Goal: Information Seeking & Learning: Learn about a topic

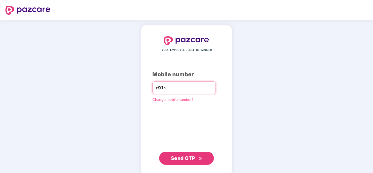
type input "**********"
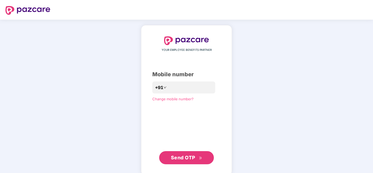
click at [193, 159] on span "Send OTP" at bounding box center [183, 158] width 24 height 6
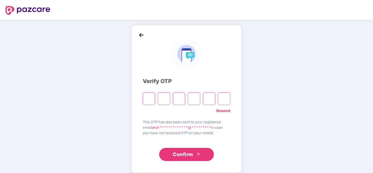
type input "*"
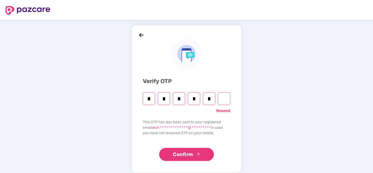
type input "*"
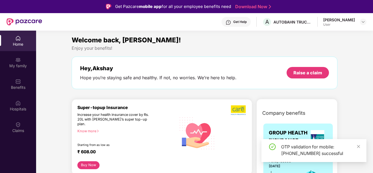
click at [367, 22] on header "Get Help A AUTOBAHN TRUCKING [PERSON_NAME] User" at bounding box center [186, 22] width 373 height 18
click at [365, 22] on img at bounding box center [363, 22] width 4 height 4
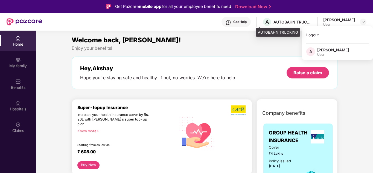
click at [283, 20] on div "AUTOBAHN TRUCKING" at bounding box center [293, 21] width 38 height 5
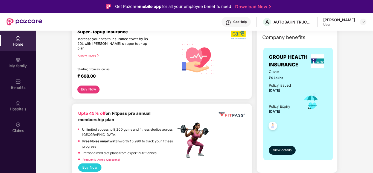
scroll to position [82, 0]
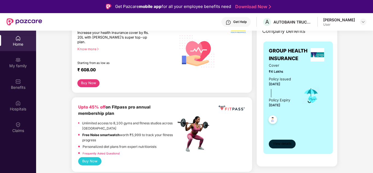
click at [285, 147] on span "View details" at bounding box center [282, 143] width 19 height 5
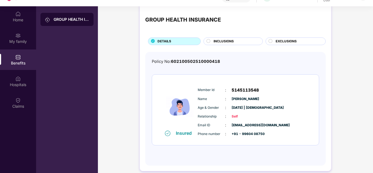
scroll to position [31, 0]
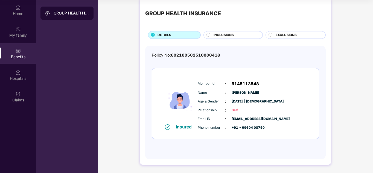
click at [182, 105] on img at bounding box center [180, 100] width 33 height 46
drag, startPoint x: 204, startPoint y: 111, endPoint x: 229, endPoint y: 111, distance: 24.6
click at [207, 111] on span "Relationship" at bounding box center [211, 110] width 27 height 5
click at [224, 113] on div "Relationship : Self" at bounding box center [252, 110] width 109 height 6
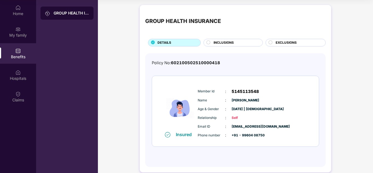
scroll to position [0, 0]
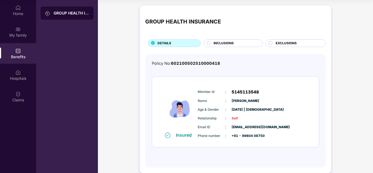
click at [228, 39] on div "GROUP HEALTH INSURANCE DETAILS INCLUSIONS EXCLUSIONS" at bounding box center [235, 29] width 181 height 36
click at [226, 44] on span "INCLUSIONS" at bounding box center [224, 43] width 20 height 5
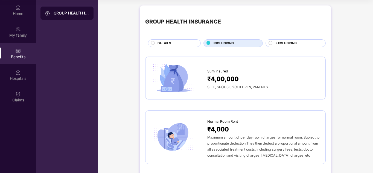
click at [285, 43] on span "EXCLUSIONS" at bounding box center [286, 43] width 21 height 5
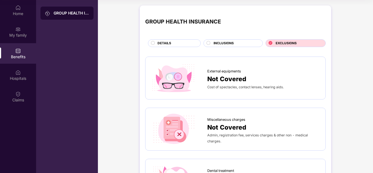
click at [219, 41] on span "INCLUSIONS" at bounding box center [224, 43] width 20 height 5
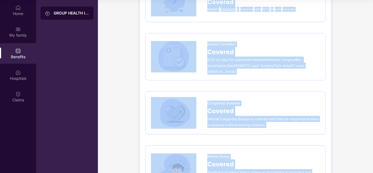
scroll to position [989, 0]
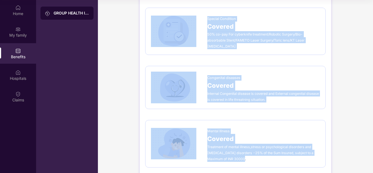
drag, startPoint x: 205, startPoint y: 15, endPoint x: 257, endPoint y: 152, distance: 147.2
copy div "Lor Ipsumdo ₹2,64,684 SITA, CONSEC, 6ADIPISCI, ELITSED Doeius Temp Inci ₹8,723 …"
click at [250, 32] on span "50% co-pay For cyberknife treatment/Robotic Surgery/Bio-absorbable Stent/FAMETO…" at bounding box center [255, 40] width 97 height 16
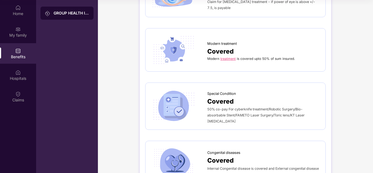
scroll to position [824, 0]
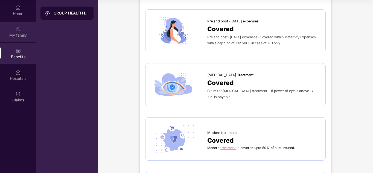
click at [17, 36] on div "My family" at bounding box center [18, 35] width 36 height 5
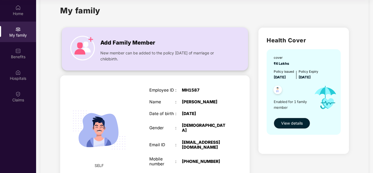
scroll to position [0, 0]
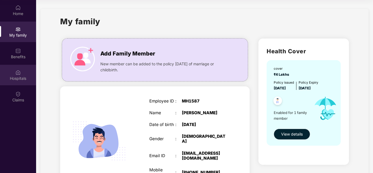
click at [12, 77] on div "Hospitals" at bounding box center [18, 78] width 36 height 5
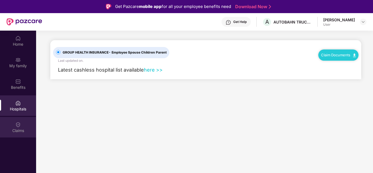
click at [18, 129] on div "Claims" at bounding box center [18, 130] width 36 height 5
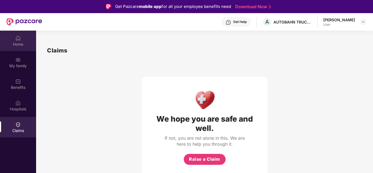
click at [20, 43] on div "Home" at bounding box center [18, 44] width 36 height 5
